Goal: Task Accomplishment & Management: Use online tool/utility

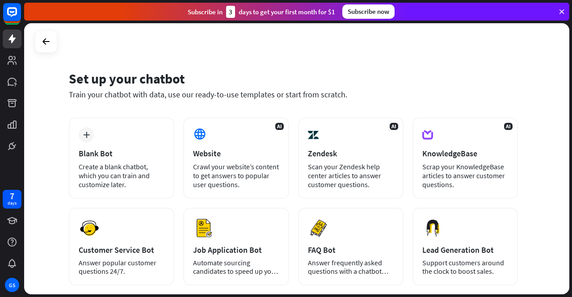
click at [565, 14] on icon at bounding box center [562, 12] width 8 height 8
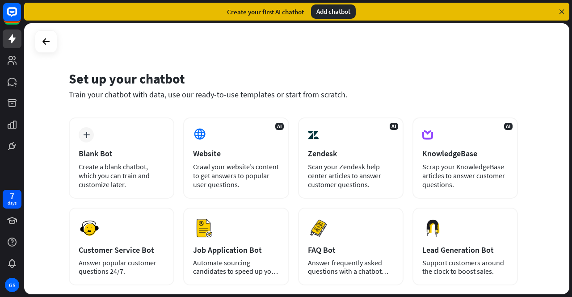
click at [332, 12] on div "Add chatbot" at bounding box center [333, 11] width 45 height 14
click at [12, 11] on icon at bounding box center [11, 12] width 5 height 2
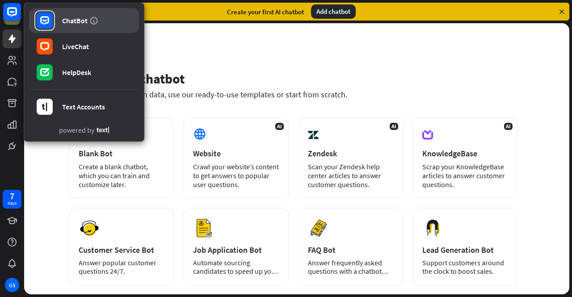
click at [63, 17] on div "ChatBot" at bounding box center [74, 20] width 25 height 9
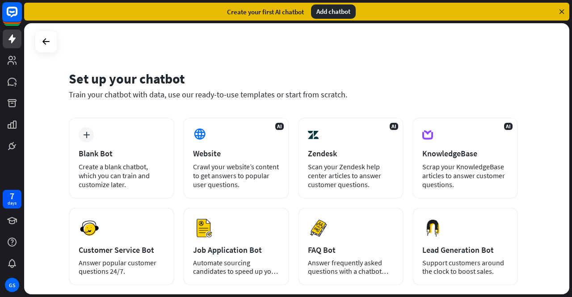
click at [13, 13] on rect at bounding box center [12, 12] width 20 height 20
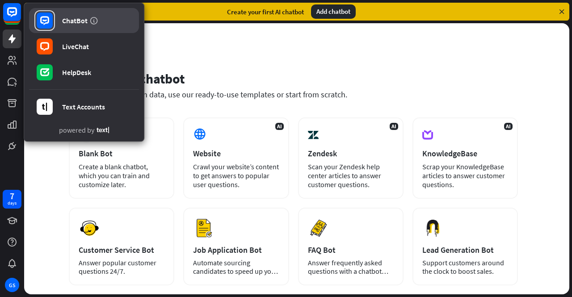
click at [65, 20] on div "ChatBot" at bounding box center [74, 20] width 25 height 9
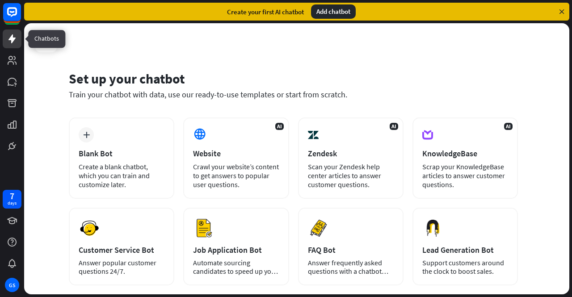
click at [17, 43] on icon at bounding box center [12, 39] width 11 height 11
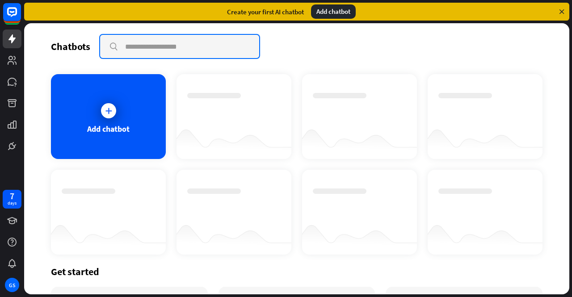
click at [140, 44] on input "text" at bounding box center [179, 46] width 159 height 23
paste input "**********"
type input "**********"
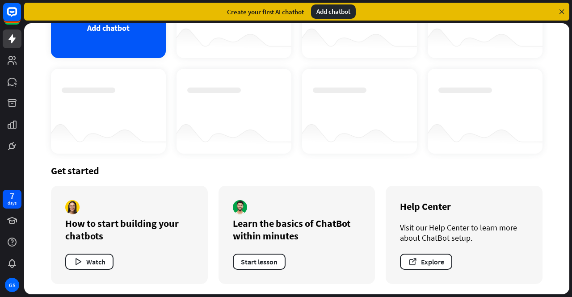
scroll to position [0, 0]
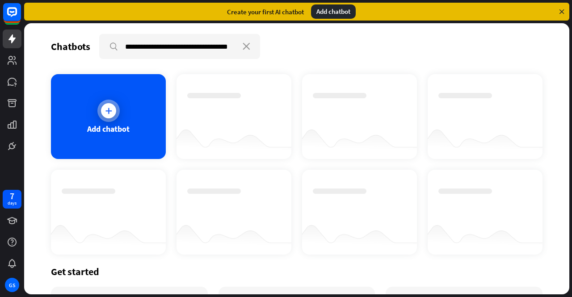
click at [114, 118] on div at bounding box center [108, 111] width 22 height 22
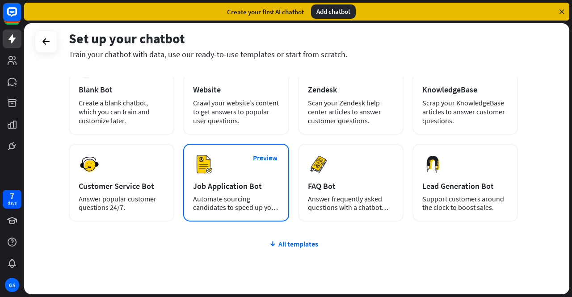
scroll to position [9, 0]
